Goal: Navigation & Orientation: Find specific page/section

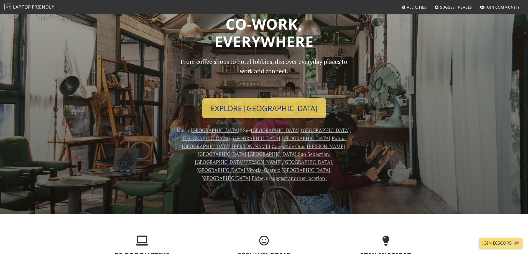
scroll to position [28, 0]
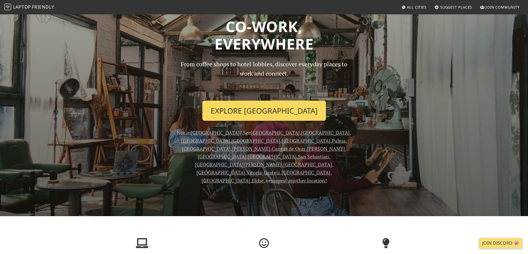
click at [276, 112] on link "Explore Alicante" at bounding box center [264, 111] width 124 height 20
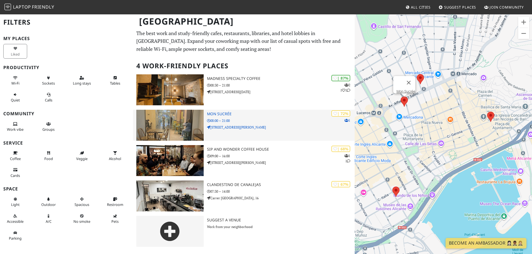
click at [279, 120] on p "08:00 – 21:00" at bounding box center [281, 120] width 148 height 5
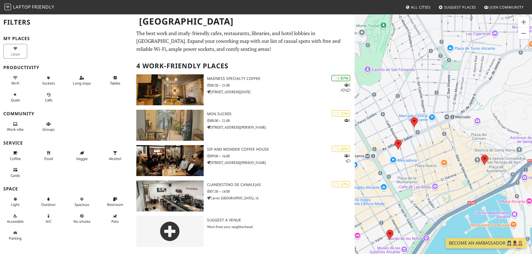
drag, startPoint x: 429, startPoint y: 77, endPoint x: 419, endPoint y: 158, distance: 82.1
click at [419, 158] on div at bounding box center [442, 141] width 177 height 254
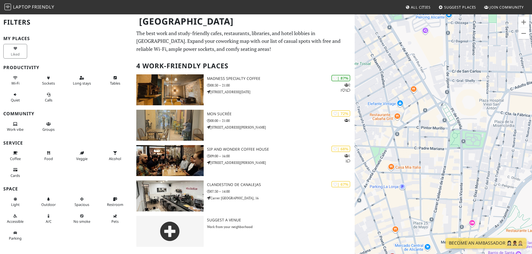
drag, startPoint x: 425, startPoint y: 175, endPoint x: 418, endPoint y: 163, distance: 14.6
click at [418, 163] on div at bounding box center [442, 141] width 177 height 254
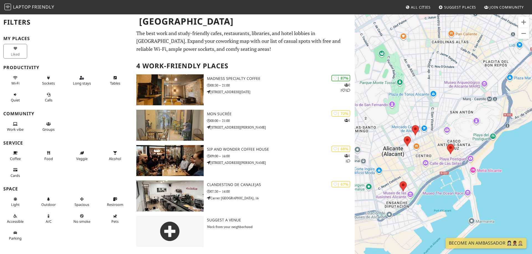
drag, startPoint x: 465, startPoint y: 56, endPoint x: 468, endPoint y: 118, distance: 62.1
click at [468, 119] on div at bounding box center [442, 141] width 177 height 254
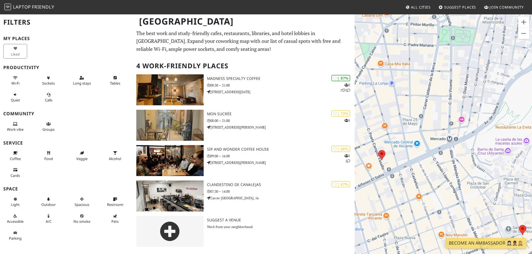
click at [427, 7] on span "All Cities" at bounding box center [421, 7] width 20 height 5
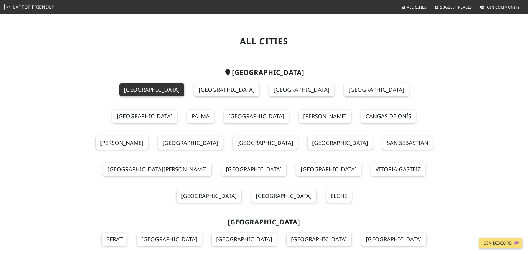
click at [128, 88] on link "[GEOGRAPHIC_DATA]" at bounding box center [151, 89] width 65 height 13
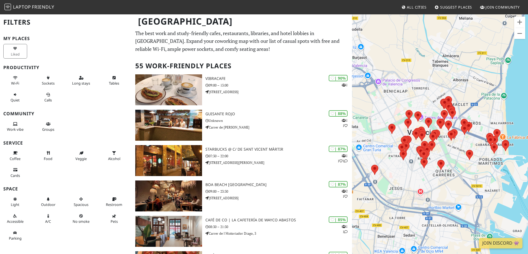
click at [481, 168] on div at bounding box center [440, 141] width 176 height 254
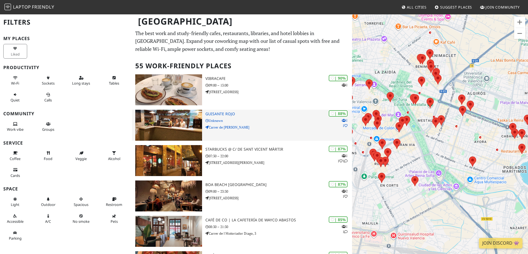
drag, startPoint x: 433, startPoint y: 124, endPoint x: 256, endPoint y: 135, distance: 177.5
click at [448, 141] on div at bounding box center [440, 141] width 176 height 254
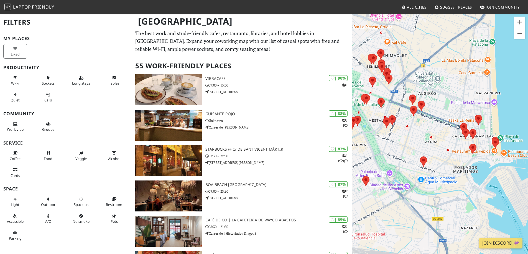
drag, startPoint x: 449, startPoint y: 83, endPoint x: 479, endPoint y: 87, distance: 29.6
click at [479, 87] on div at bounding box center [440, 141] width 176 height 254
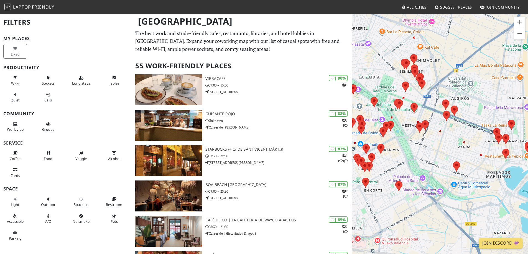
click at [458, 68] on div at bounding box center [440, 141] width 176 height 254
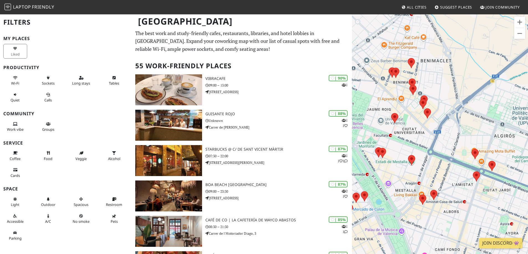
drag, startPoint x: 436, startPoint y: 52, endPoint x: 480, endPoint y: 60, distance: 44.9
click at [480, 60] on div at bounding box center [440, 141] width 176 height 254
